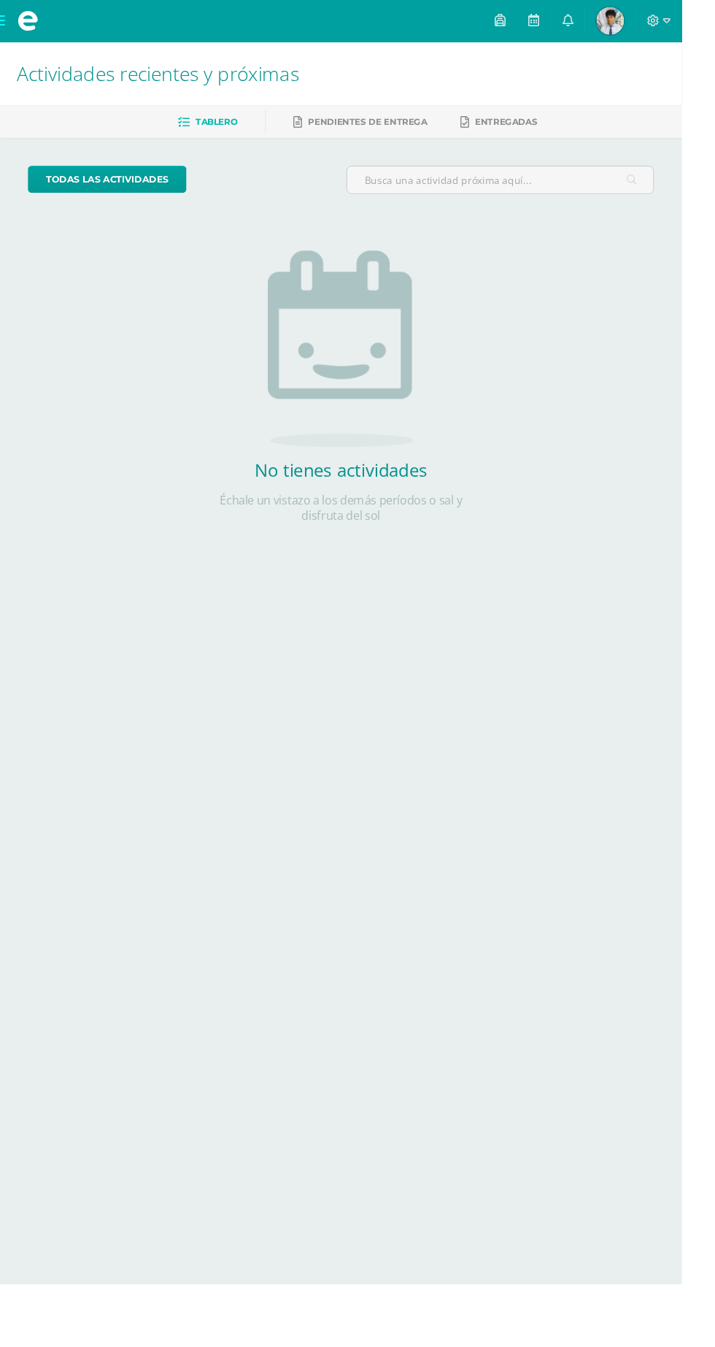
click at [4, 26] on span at bounding box center [29, 22] width 58 height 44
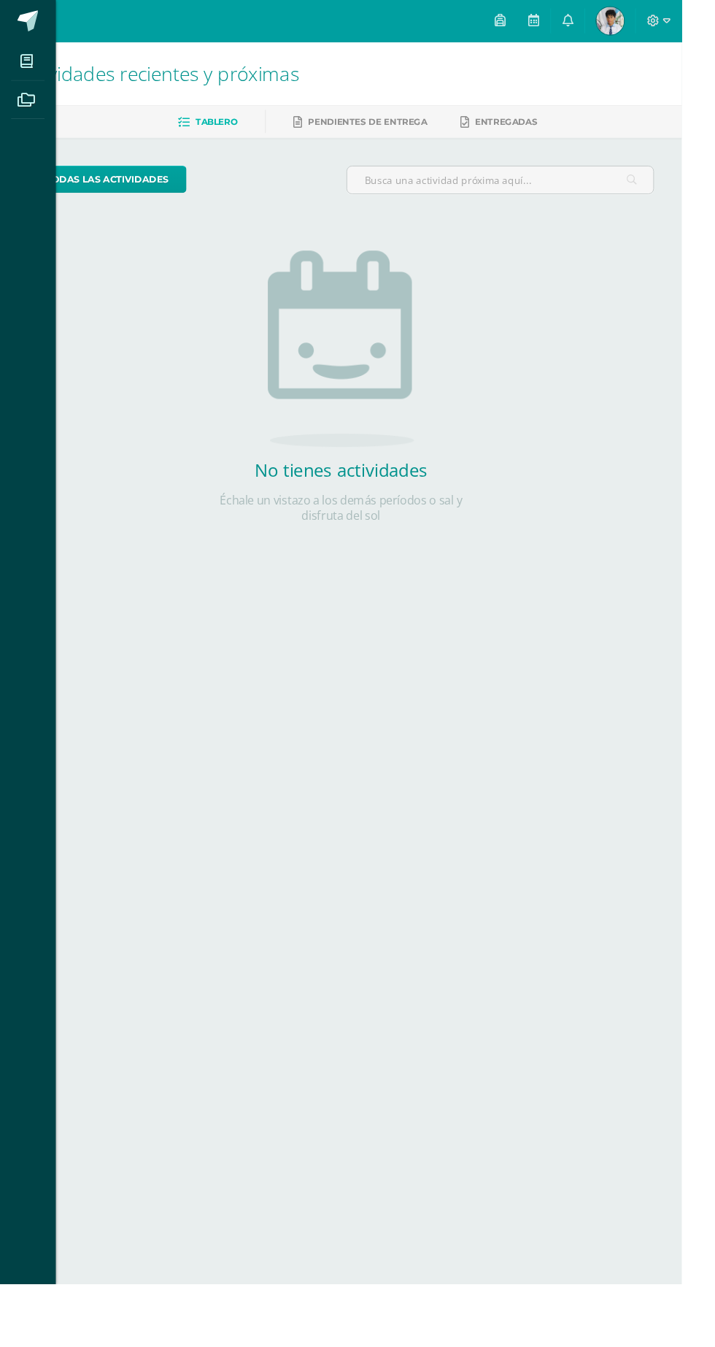
click at [14, 37] on link at bounding box center [29, 22] width 58 height 44
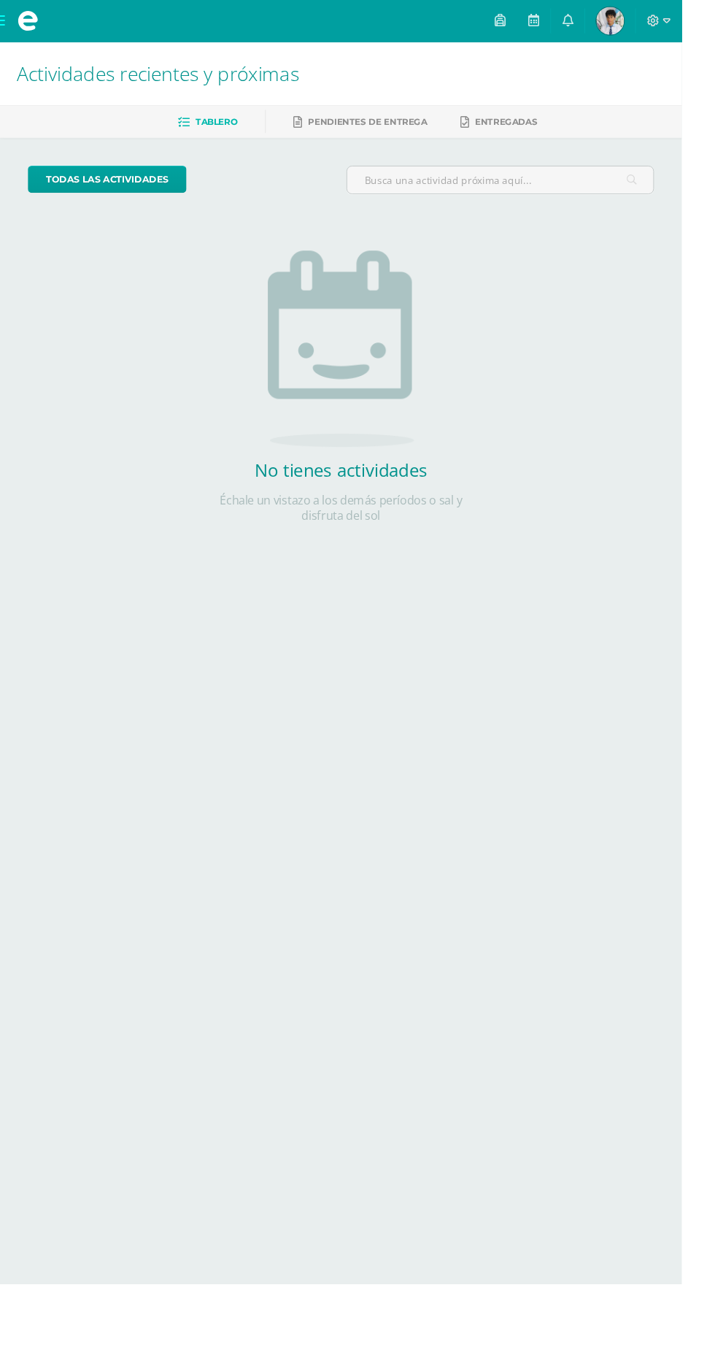
click at [26, 22] on span at bounding box center [29, 22] width 22 height 22
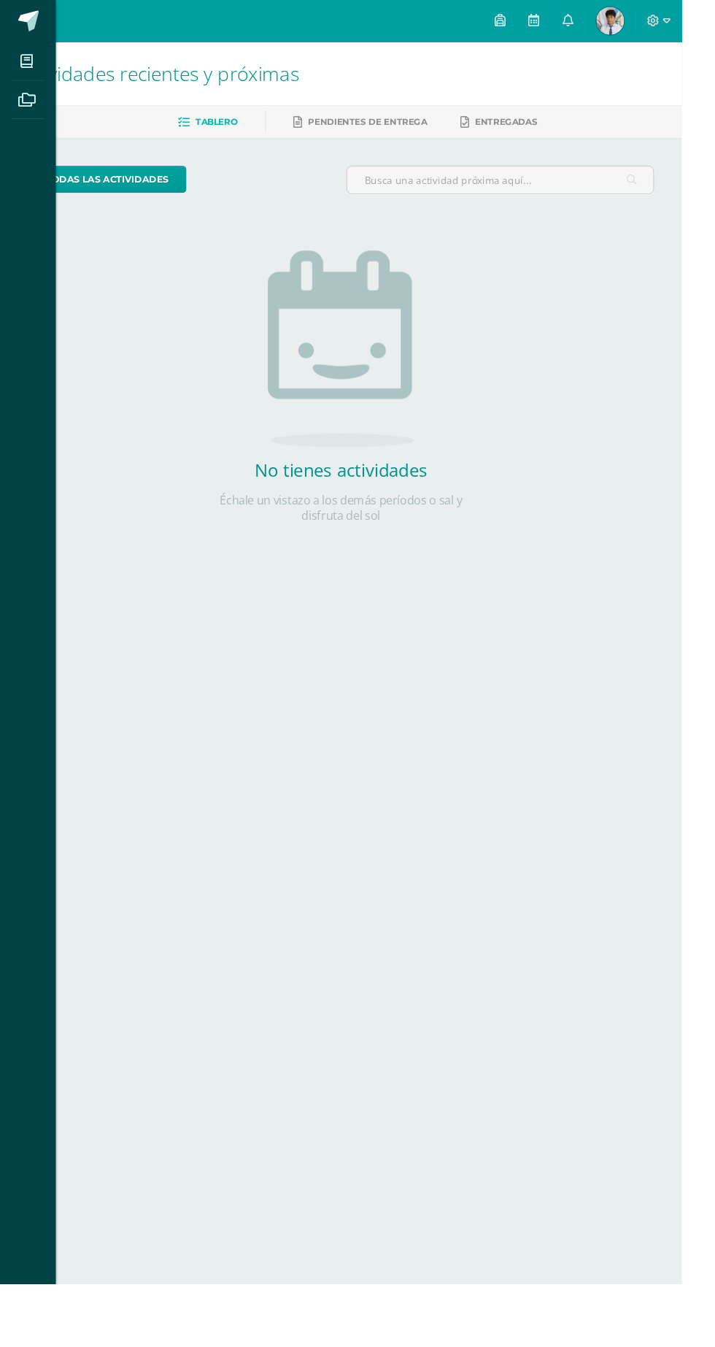
click at [27, 64] on icon at bounding box center [27, 64] width 13 height 15
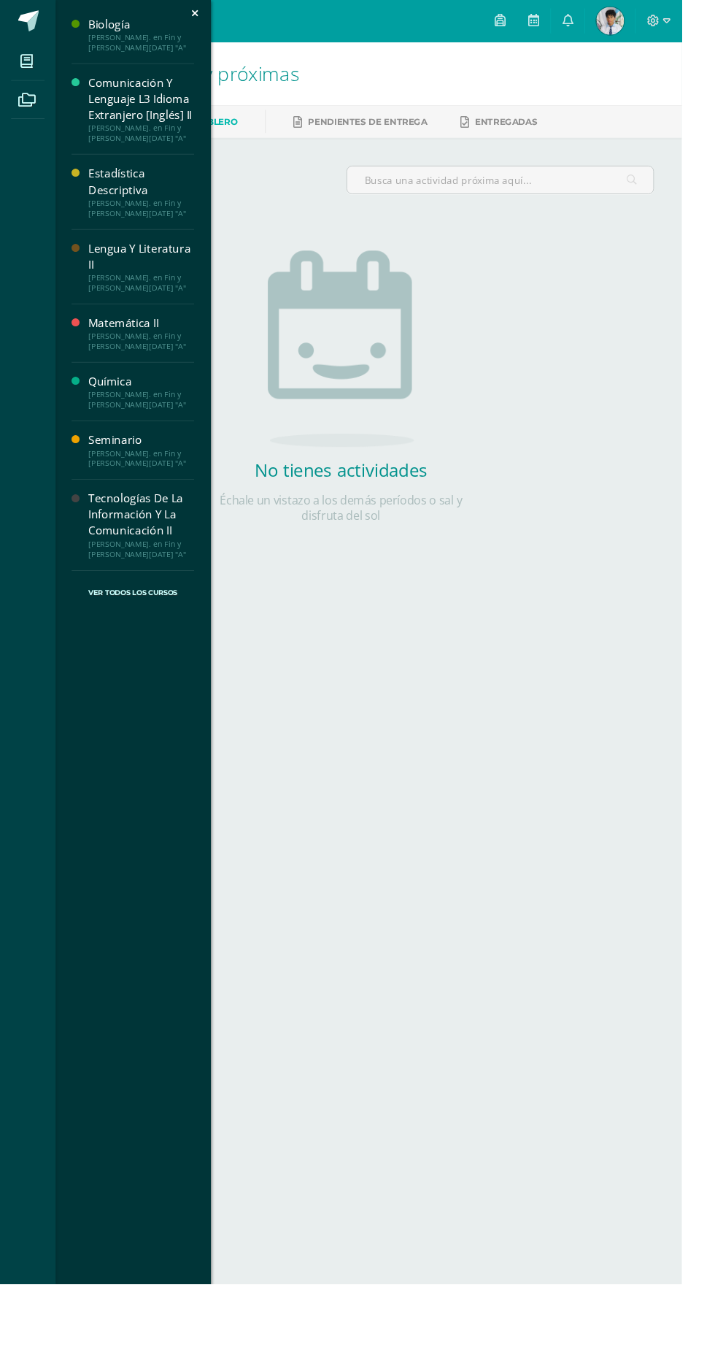
click at [108, 341] on div "Matemática II" at bounding box center [148, 339] width 111 height 17
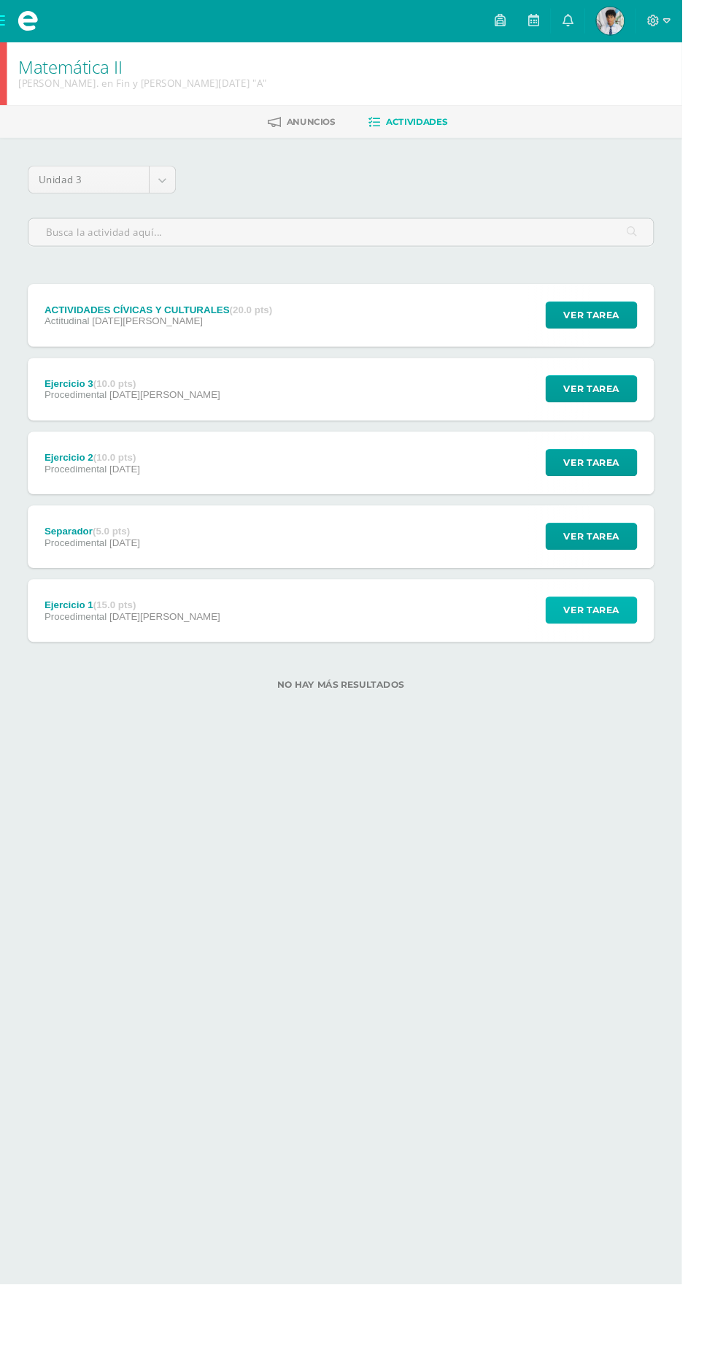
click at [645, 645] on span "Ver tarea" at bounding box center [620, 639] width 58 height 27
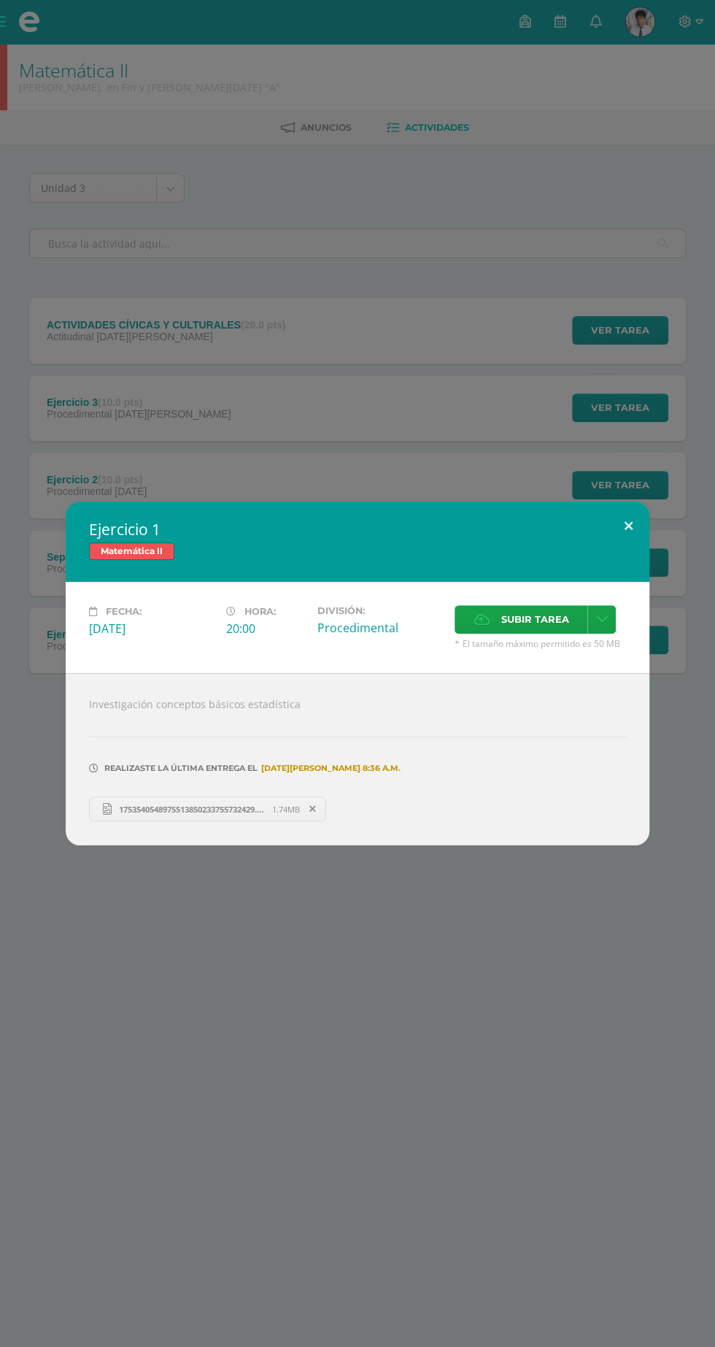
click at [628, 526] on button at bounding box center [629, 526] width 42 height 50
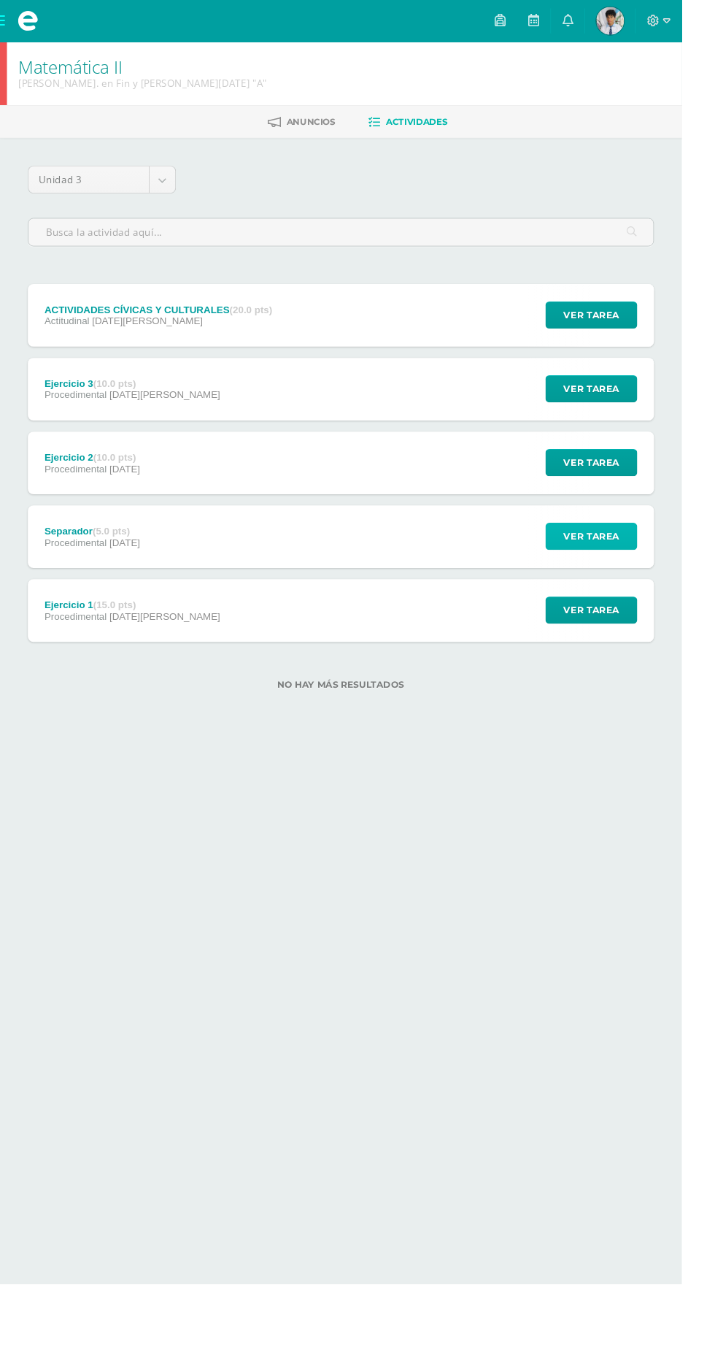
click at [656, 567] on button "Ver tarea" at bounding box center [620, 562] width 96 height 28
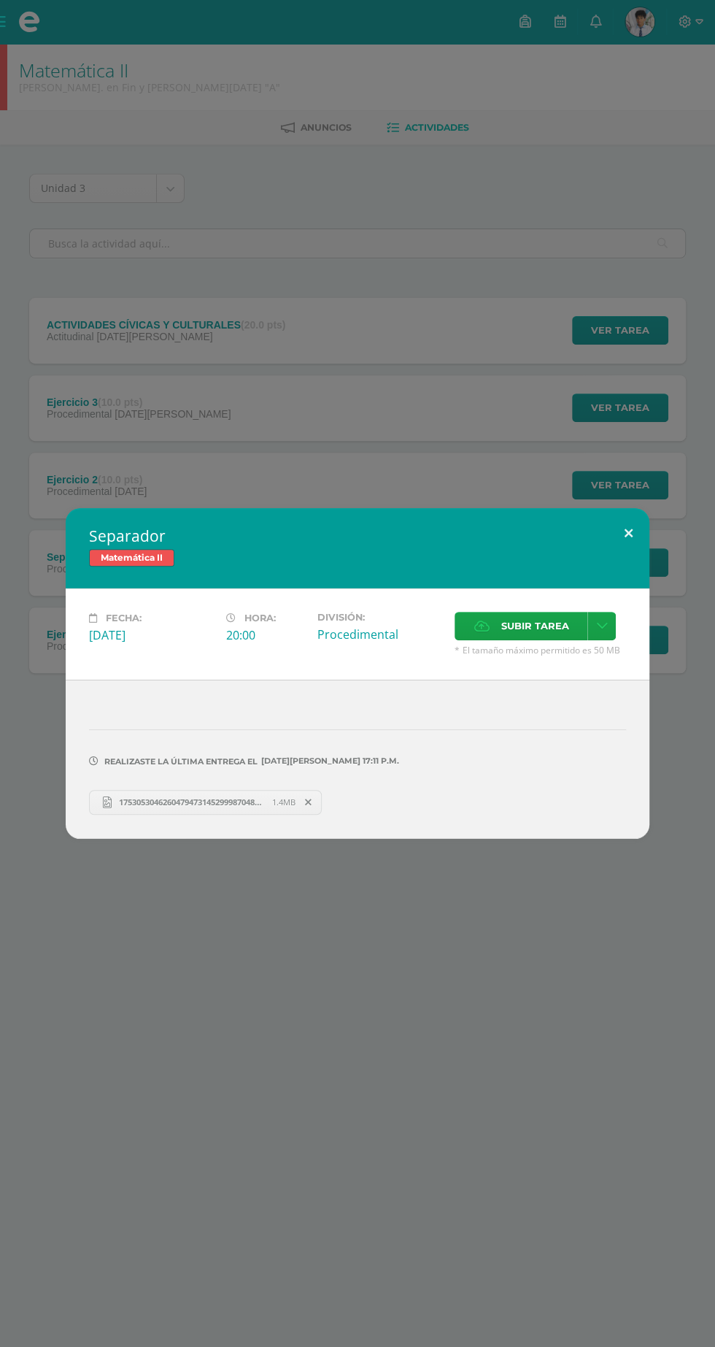
click at [623, 517] on button at bounding box center [629, 533] width 42 height 50
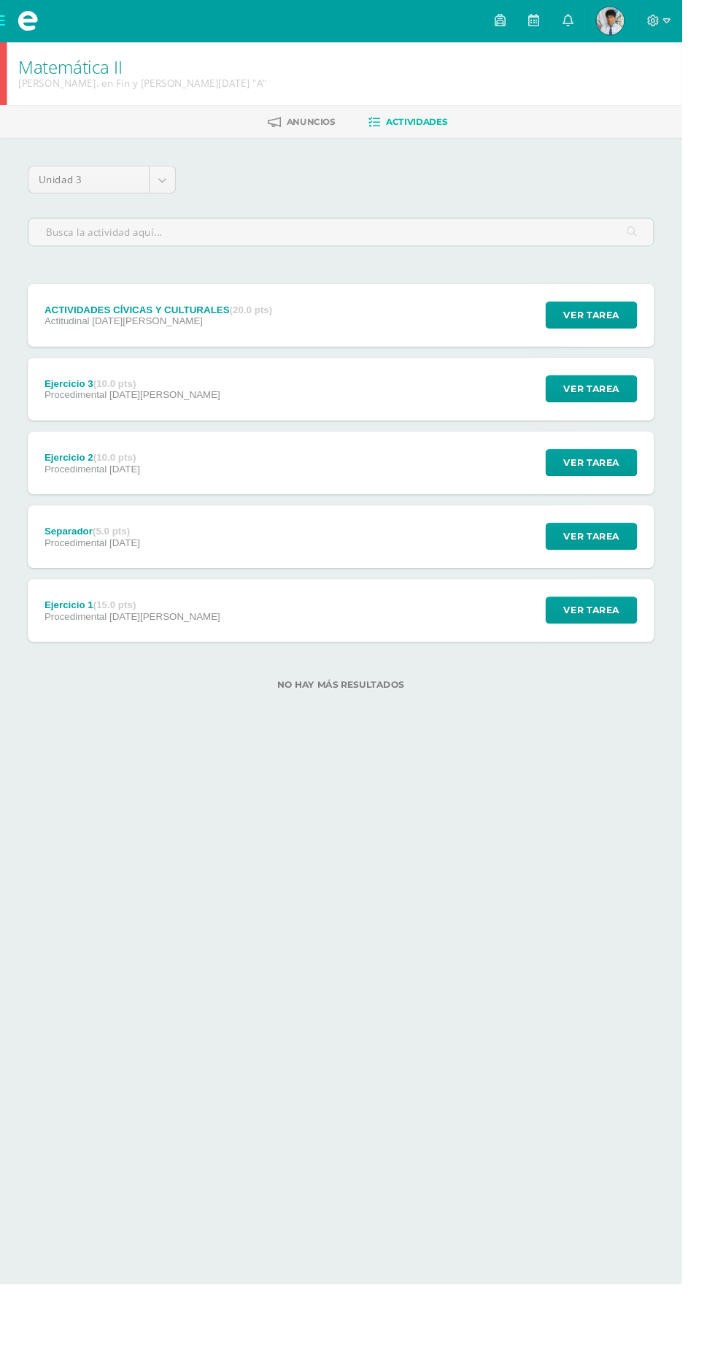
click at [633, 534] on div "Ver tarea" at bounding box center [618, 563] width 136 height 66
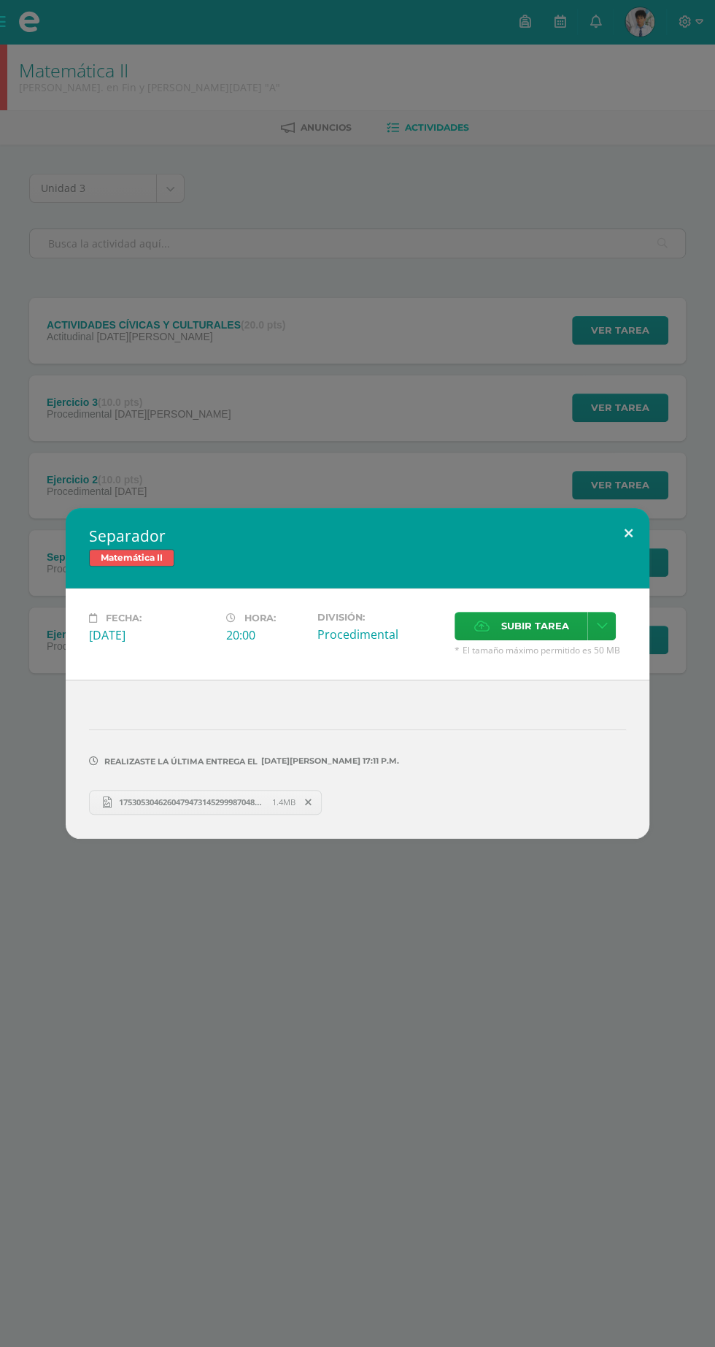
click at [628, 534] on button at bounding box center [629, 533] width 42 height 50
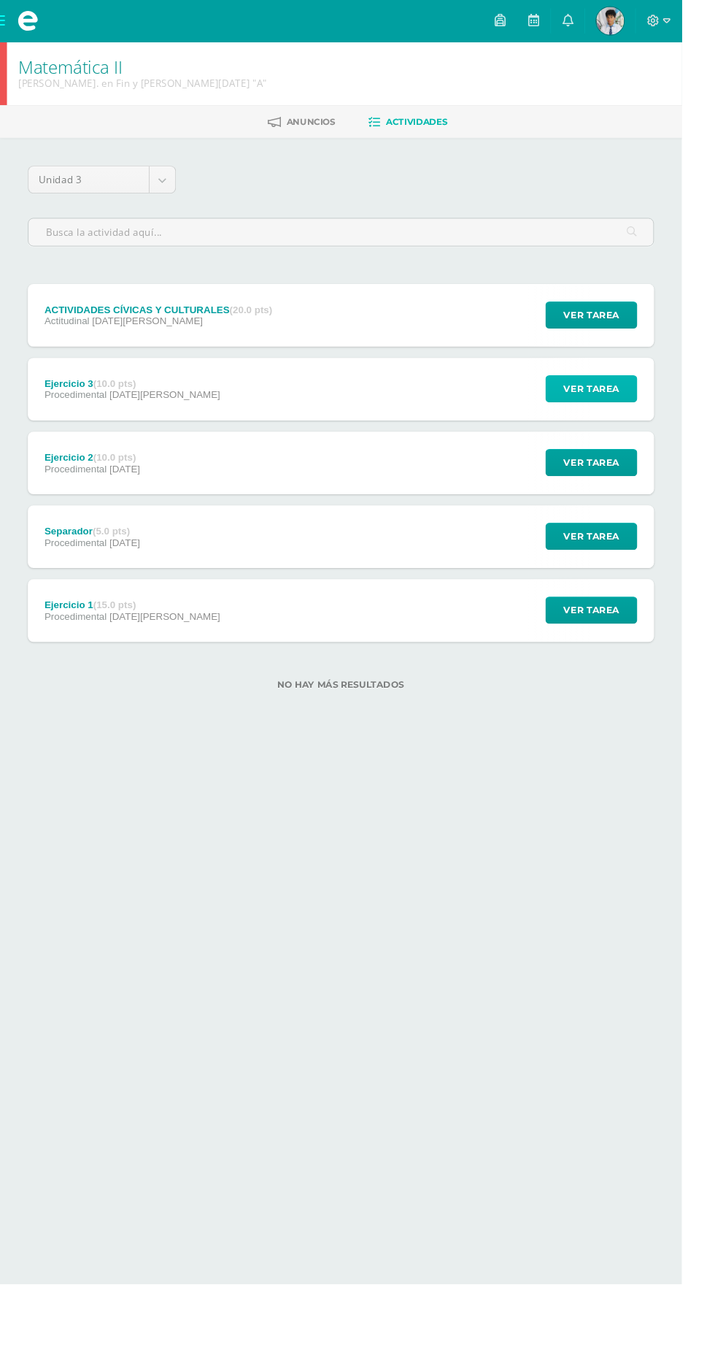
click at [655, 417] on button "Ver tarea" at bounding box center [620, 407] width 96 height 28
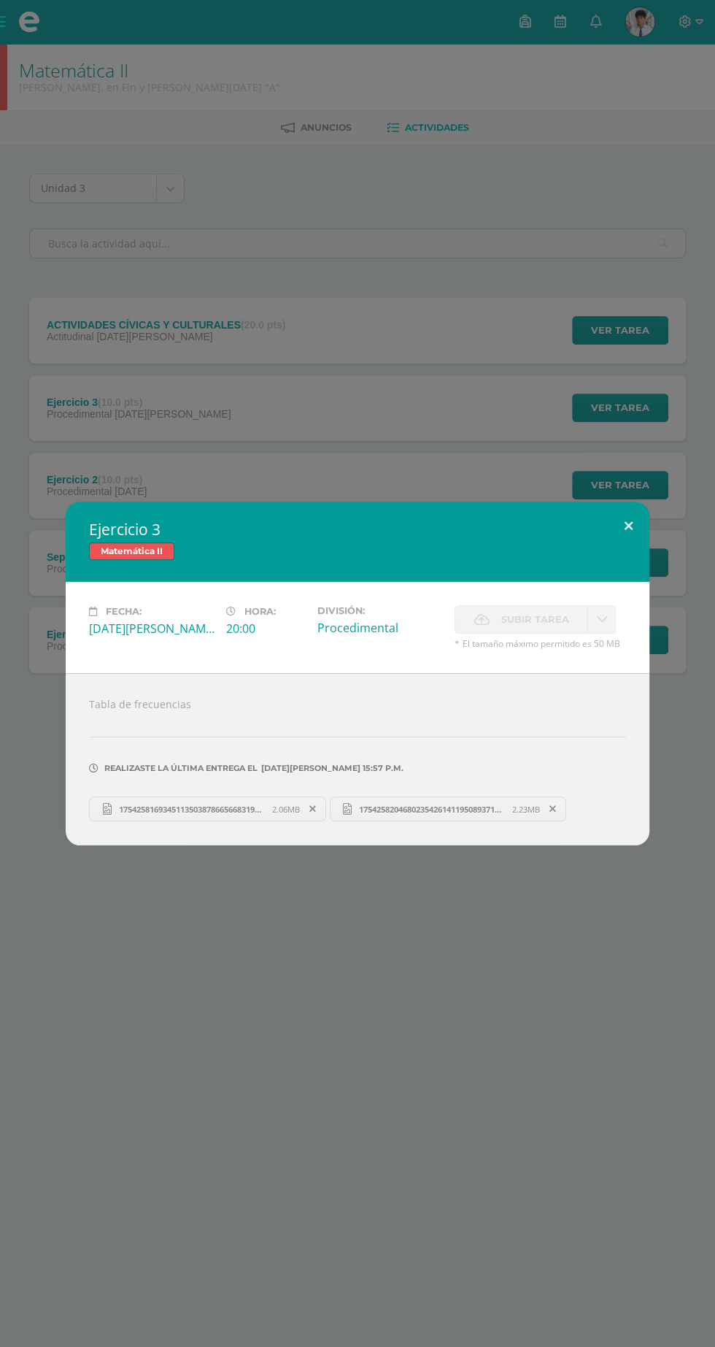
click at [628, 526] on button at bounding box center [629, 526] width 42 height 50
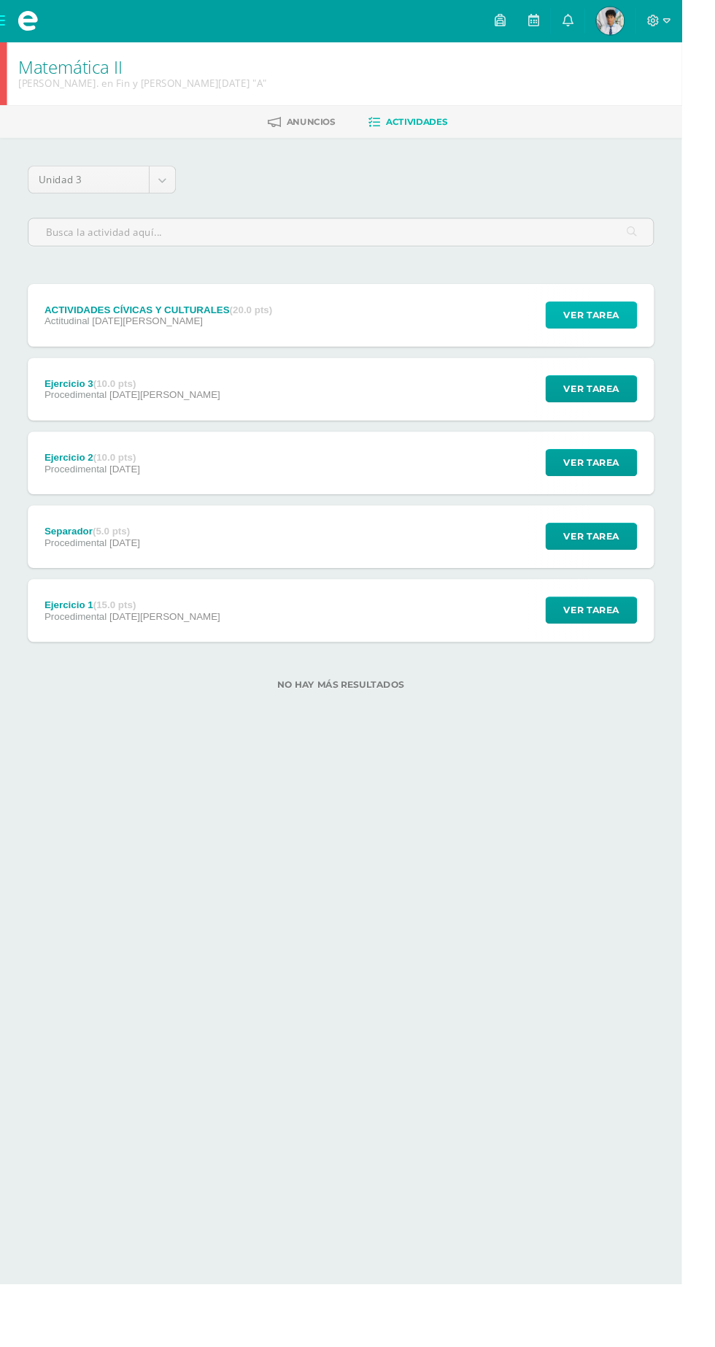
click at [661, 334] on button "Ver tarea" at bounding box center [620, 330] width 96 height 28
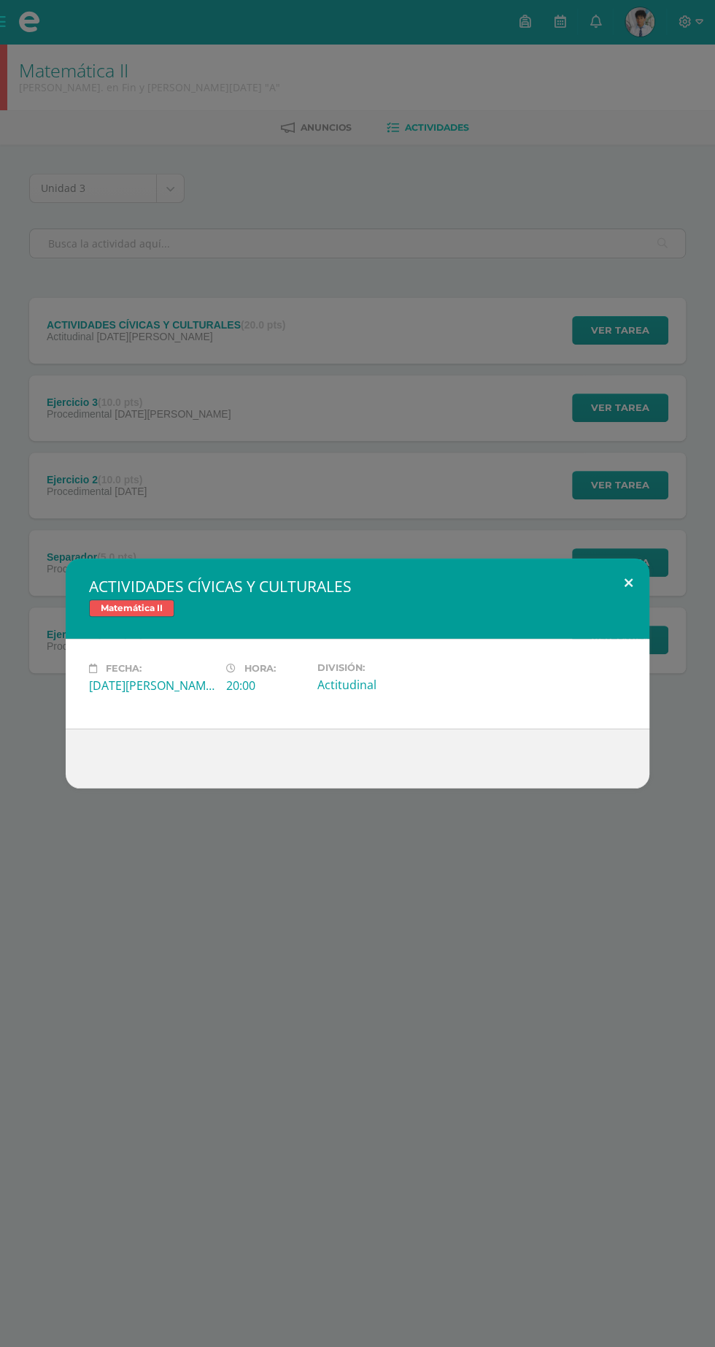
click at [628, 582] on button at bounding box center [629, 583] width 42 height 50
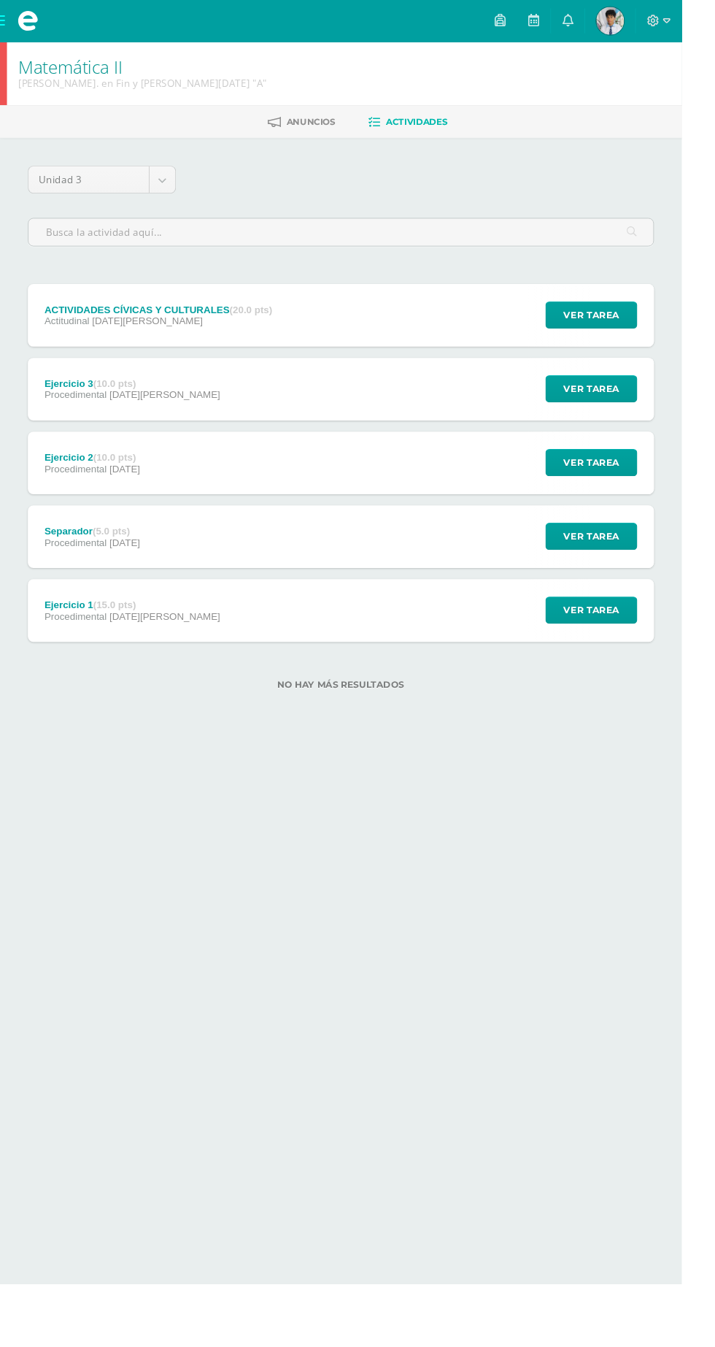
click at [33, 18] on span at bounding box center [29, 22] width 22 height 22
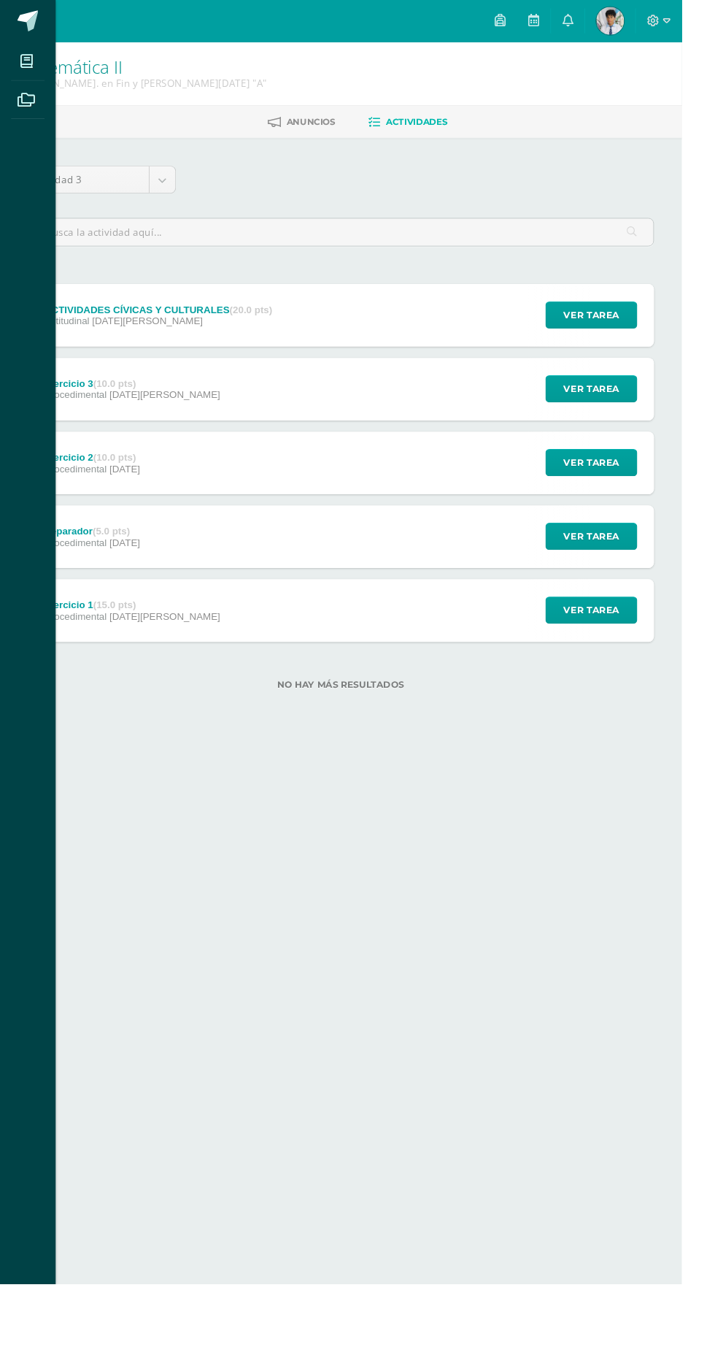
click at [27, 66] on icon at bounding box center [27, 64] width 13 height 15
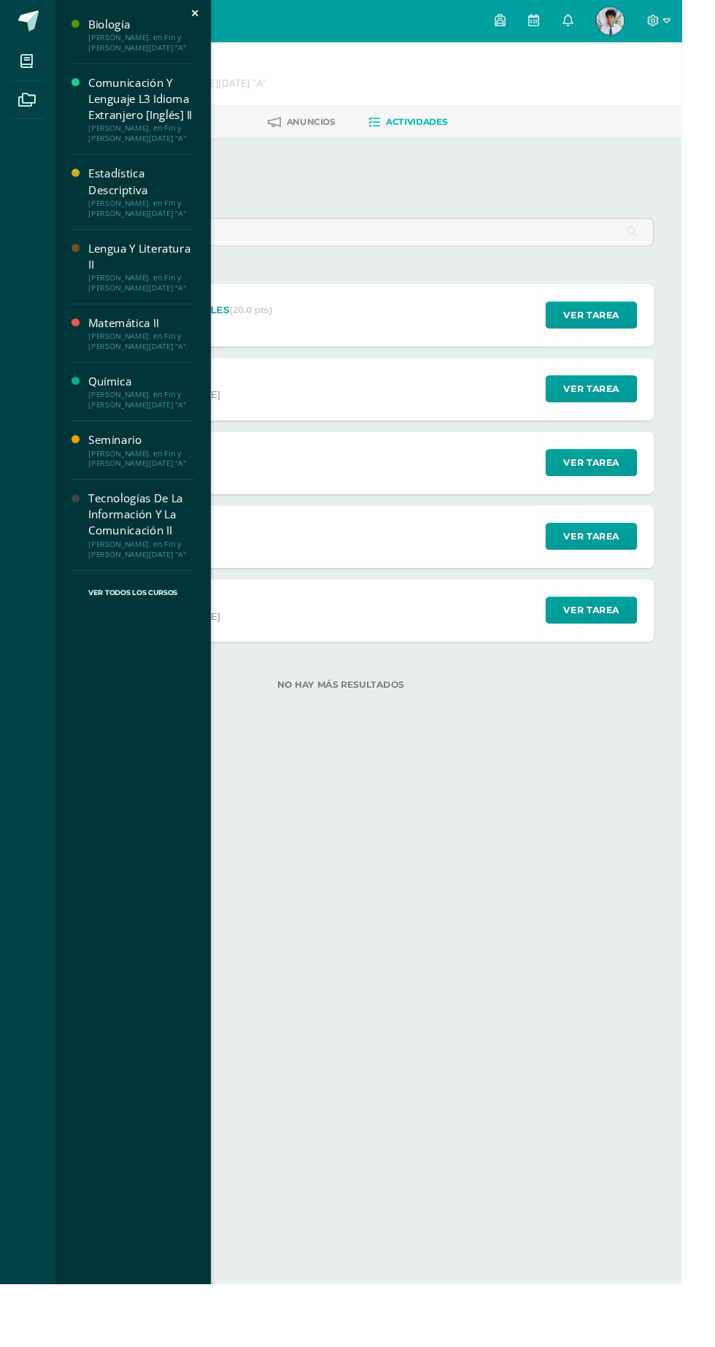
click at [111, 272] on div "Lengua Y Literatura II" at bounding box center [148, 270] width 111 height 34
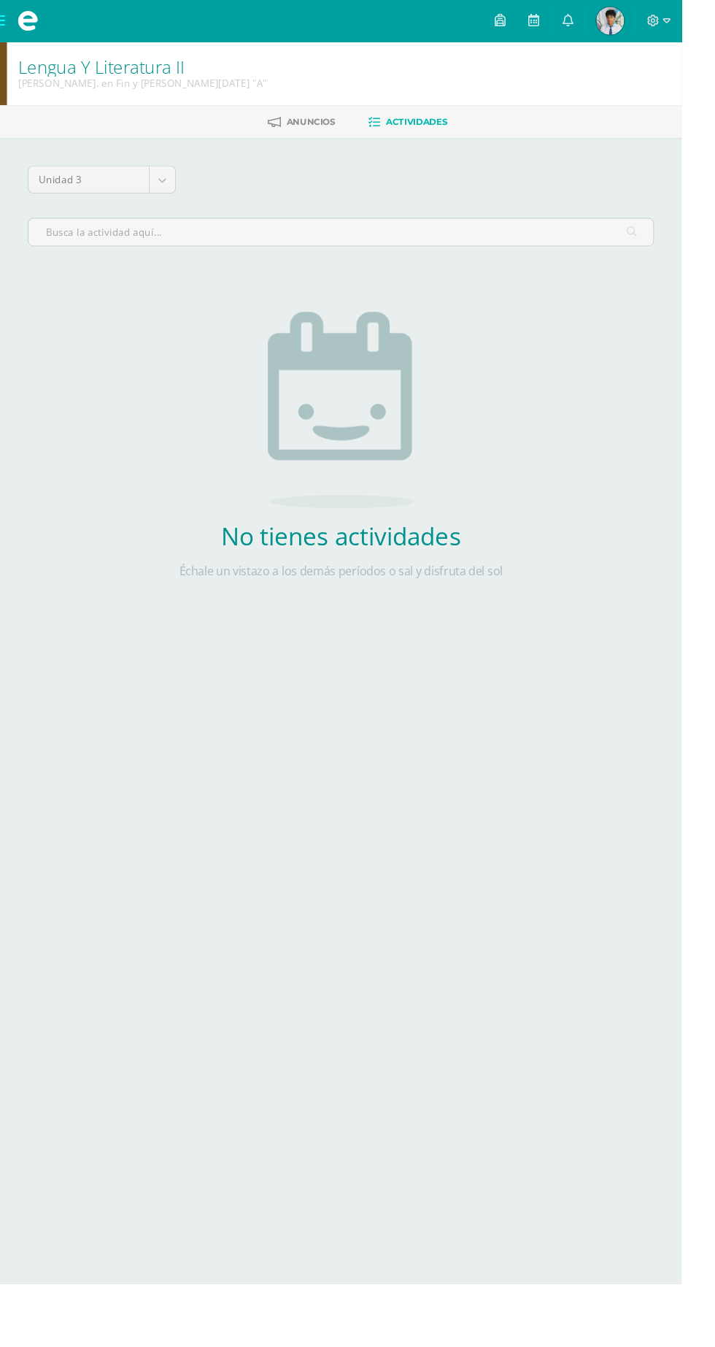
click at [3, 25] on span at bounding box center [29, 22] width 58 height 44
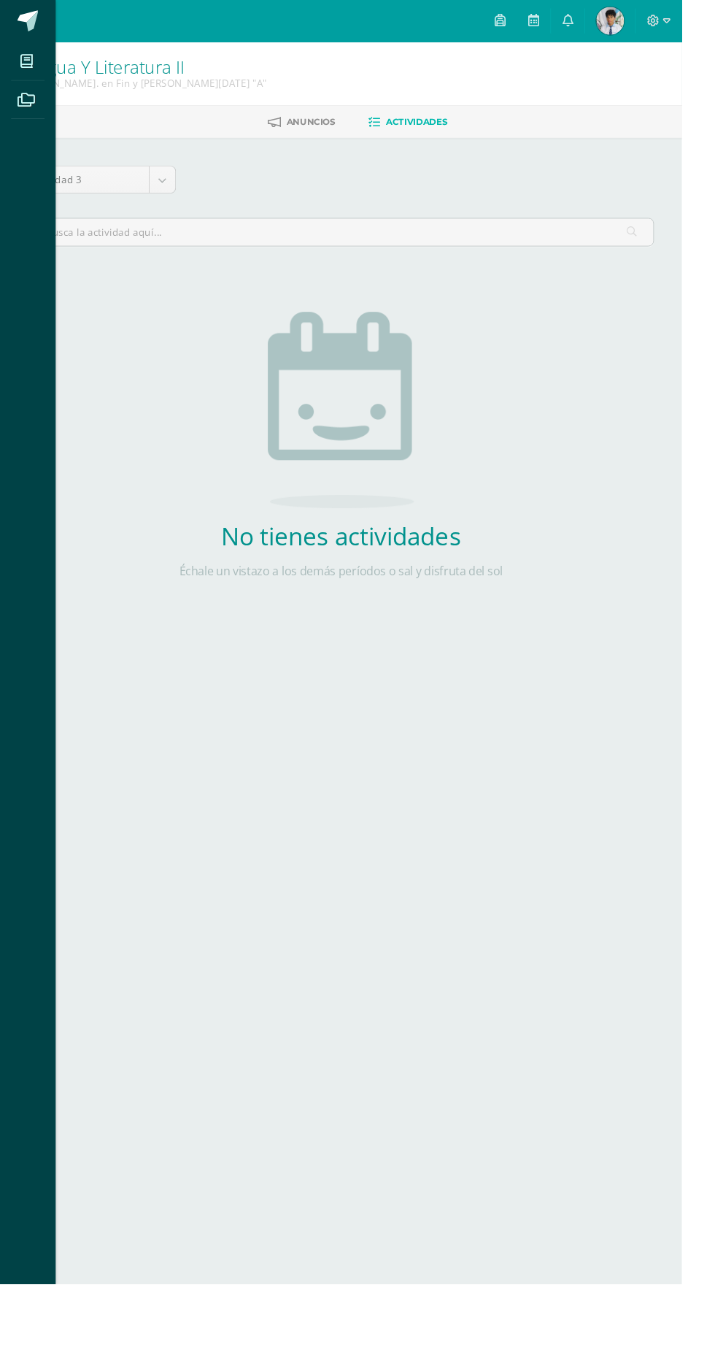
click at [28, 64] on icon at bounding box center [27, 64] width 13 height 15
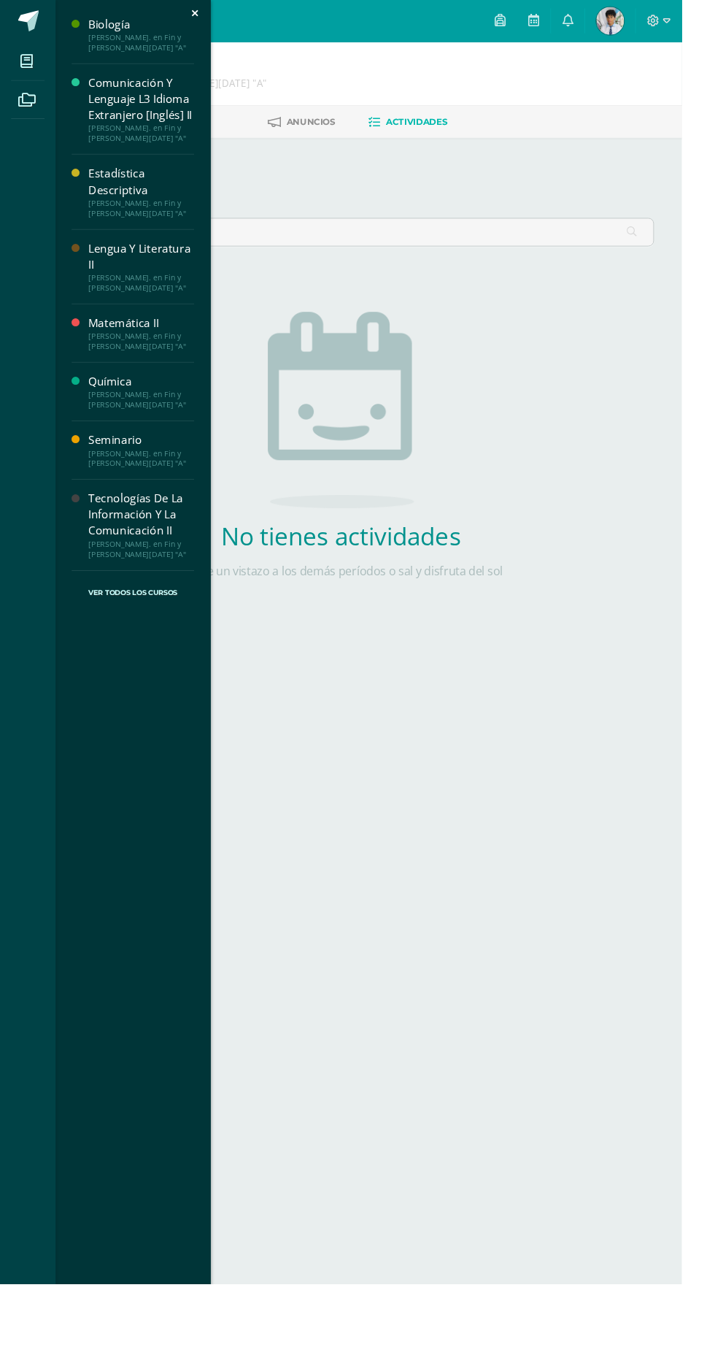
click at [99, 459] on div "Seminario" at bounding box center [148, 461] width 111 height 17
